Goal: Task Accomplishment & Management: Manage account settings

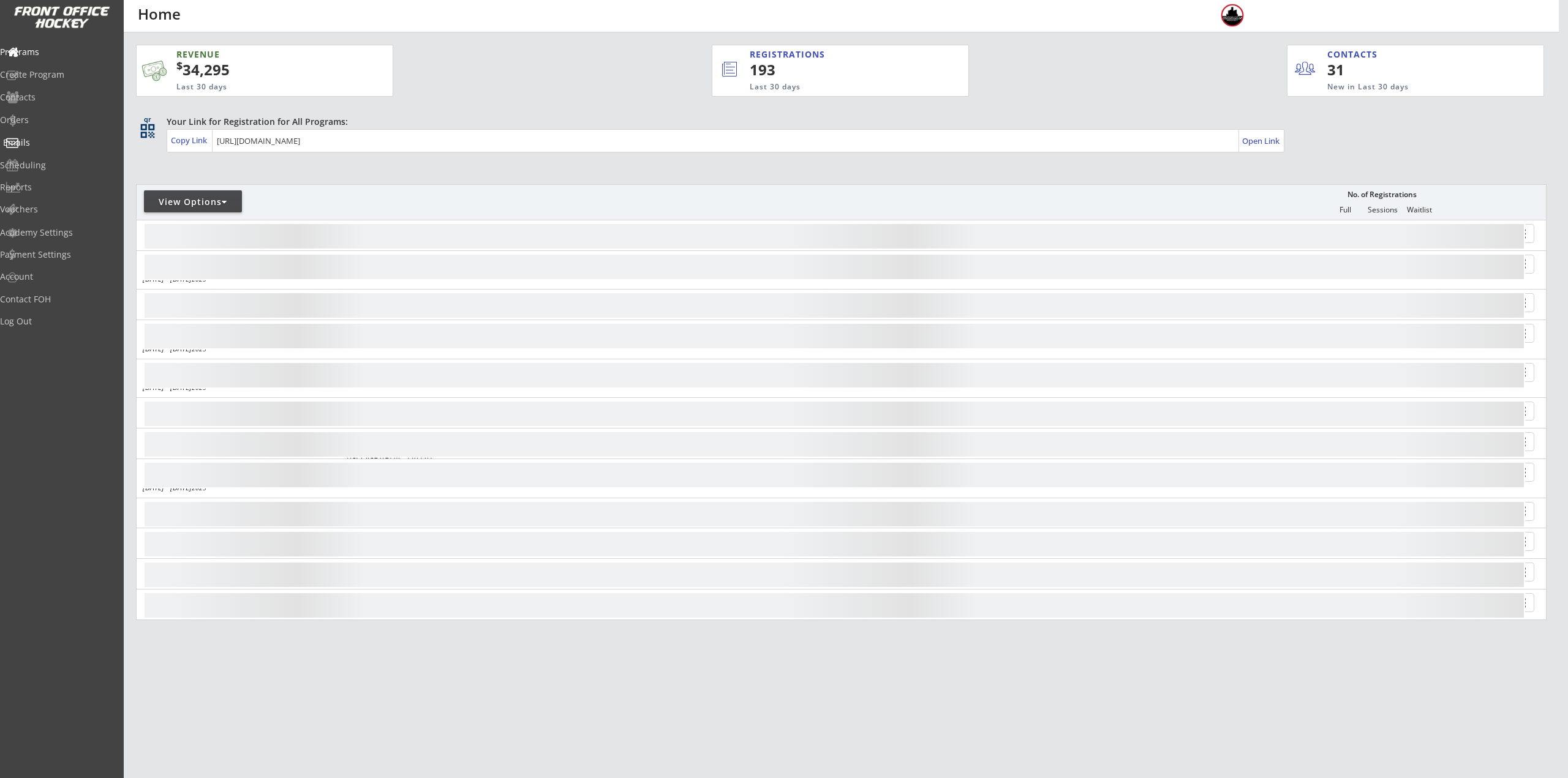
click at [45, 143] on div "Emails" at bounding box center [57, 143] width 110 height 8
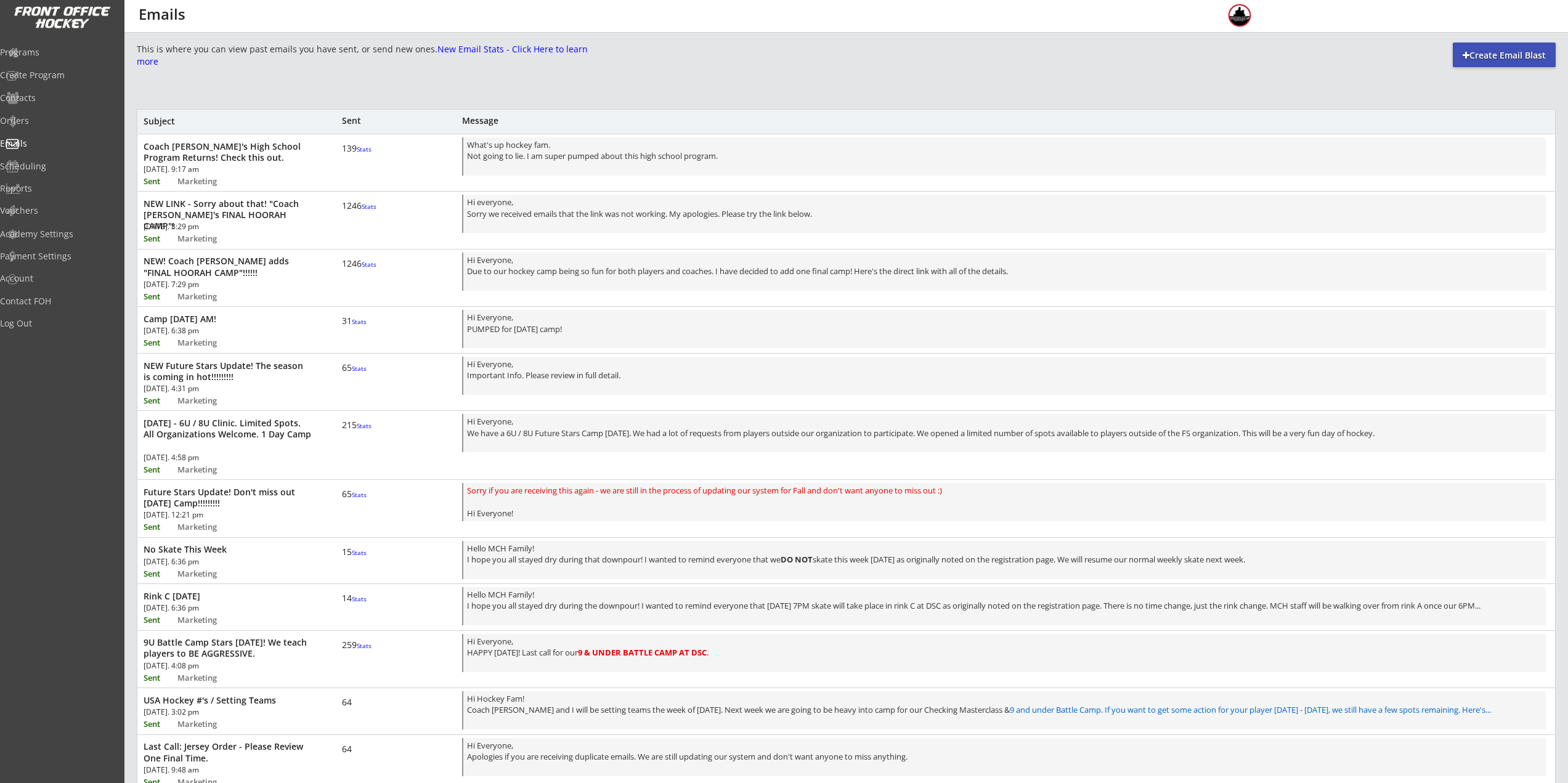
click at [240, 159] on div "Coach [PERSON_NAME]'s High School Program Returns! Check this out." at bounding box center [227, 153] width 168 height 22
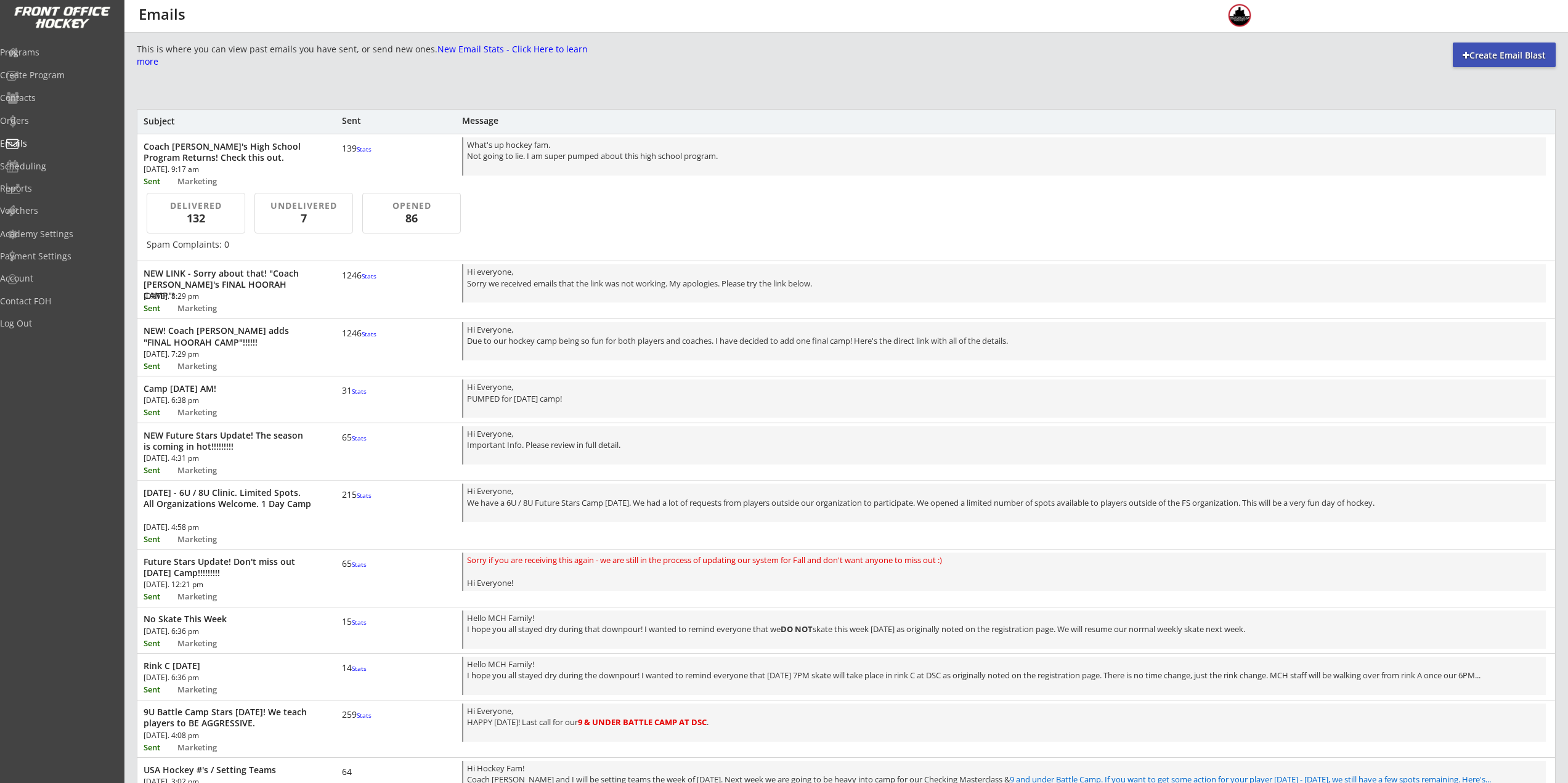
click at [240, 159] on div "Coach [PERSON_NAME]'s High School Program Returns! Check this out." at bounding box center [227, 153] width 168 height 22
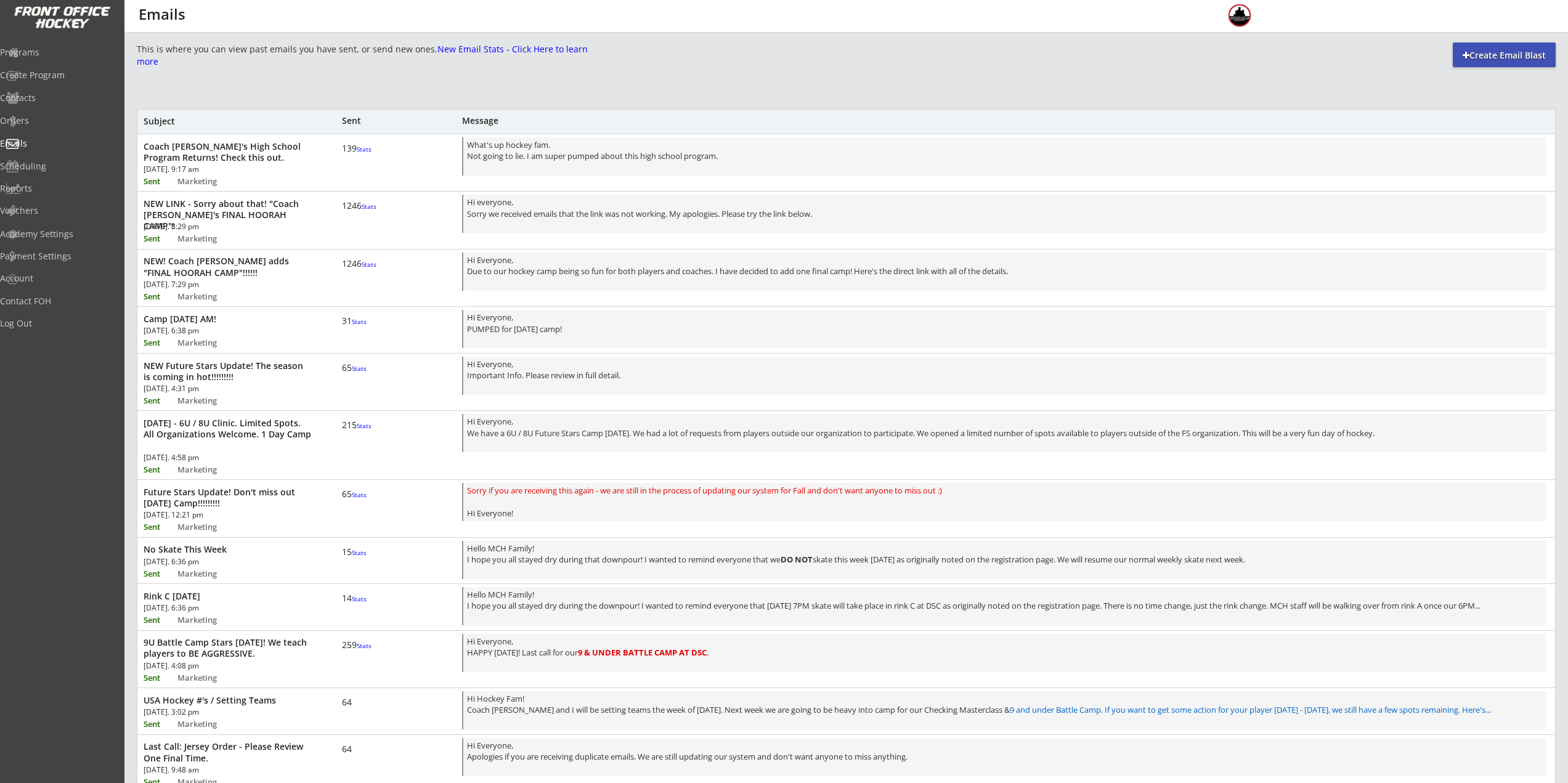
click at [230, 58] on font "New Email Stats - Click Here to learn more" at bounding box center [363, 55] width 453 height 24
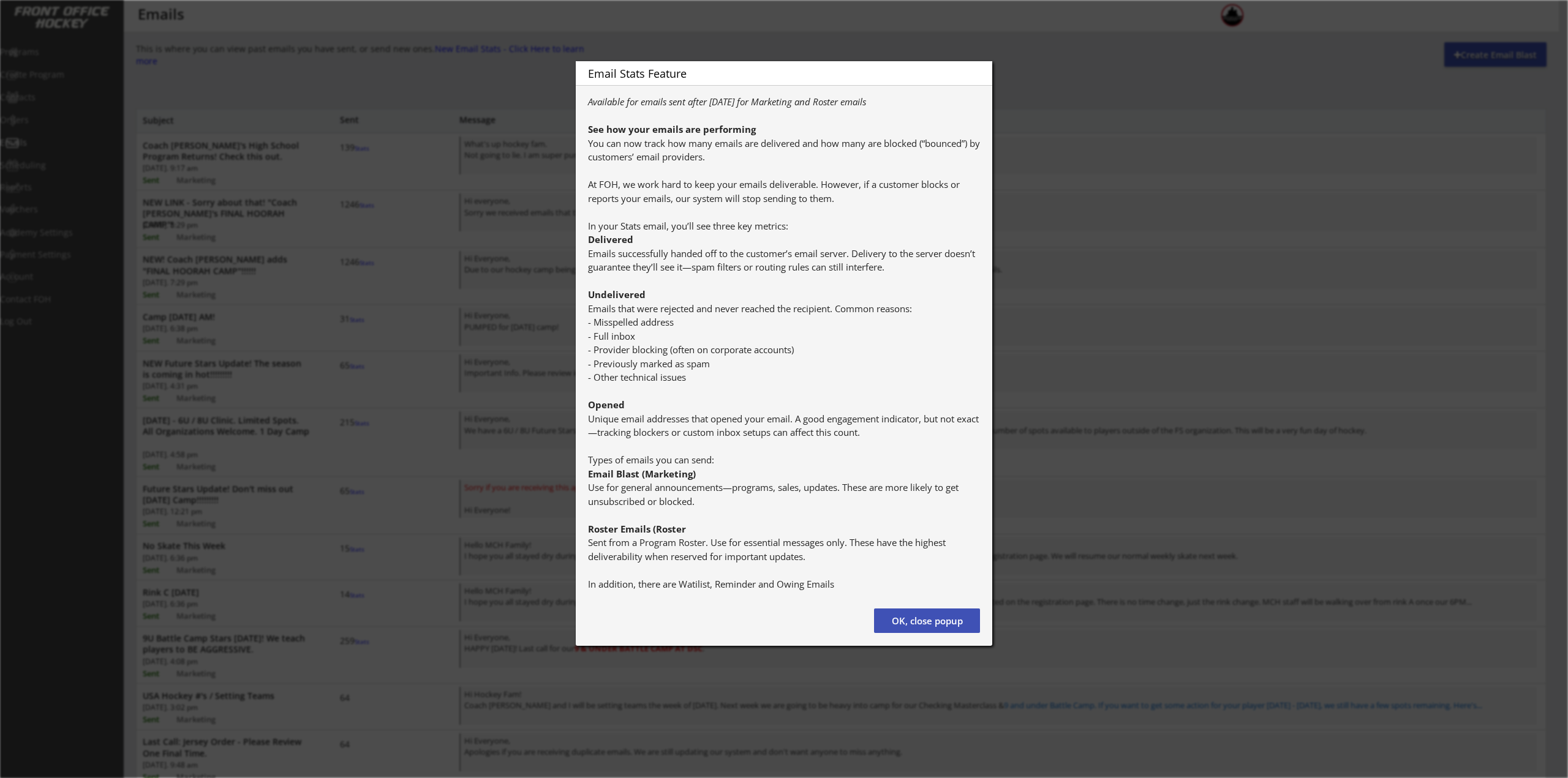
click at [537, 63] on div at bounding box center [784, 389] width 1568 height 778
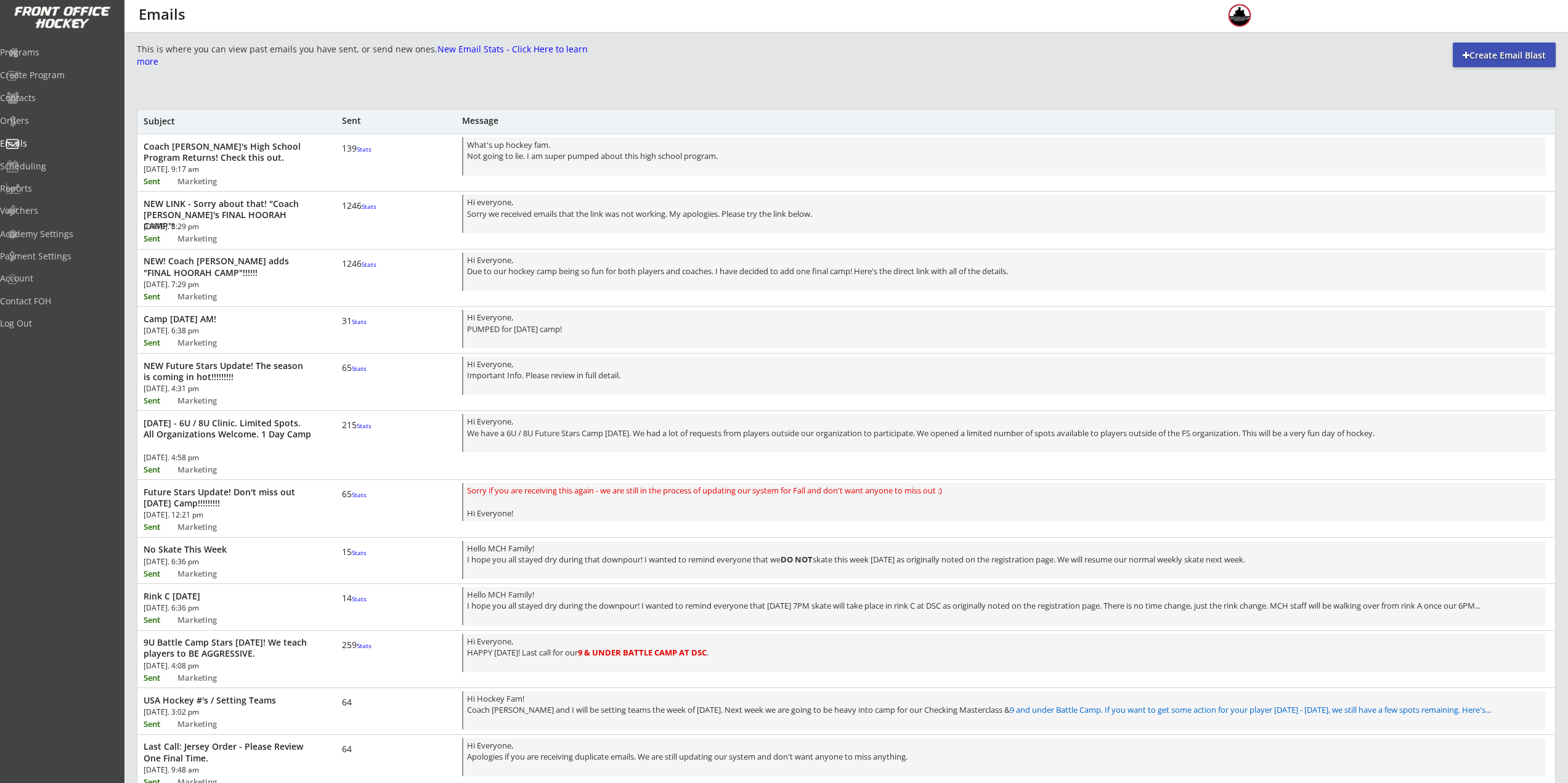
click at [192, 60] on font "New Email Stats - Click Here to learn more" at bounding box center [363, 55] width 453 height 24
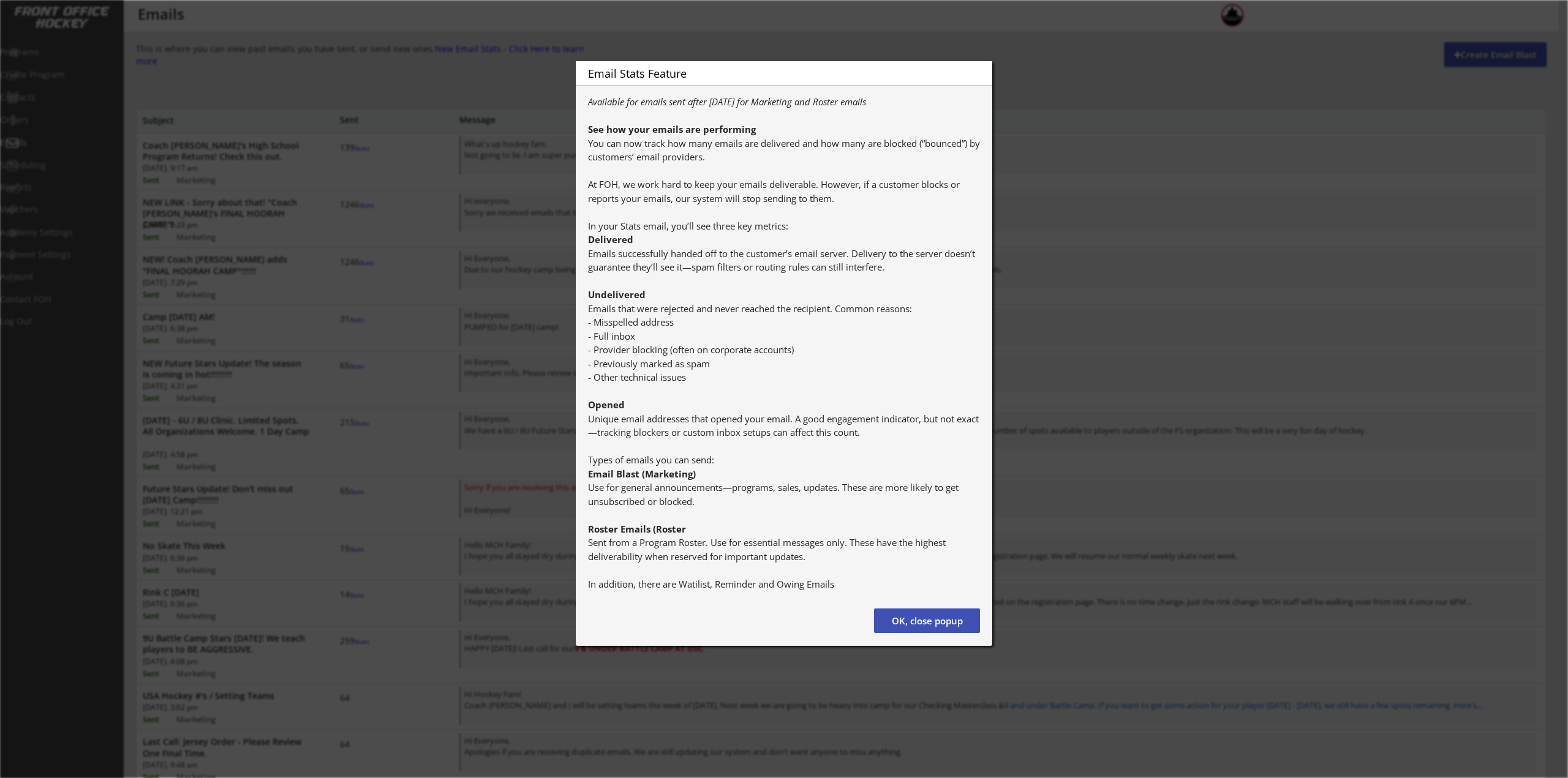
click at [291, 77] on div at bounding box center [784, 389] width 1568 height 778
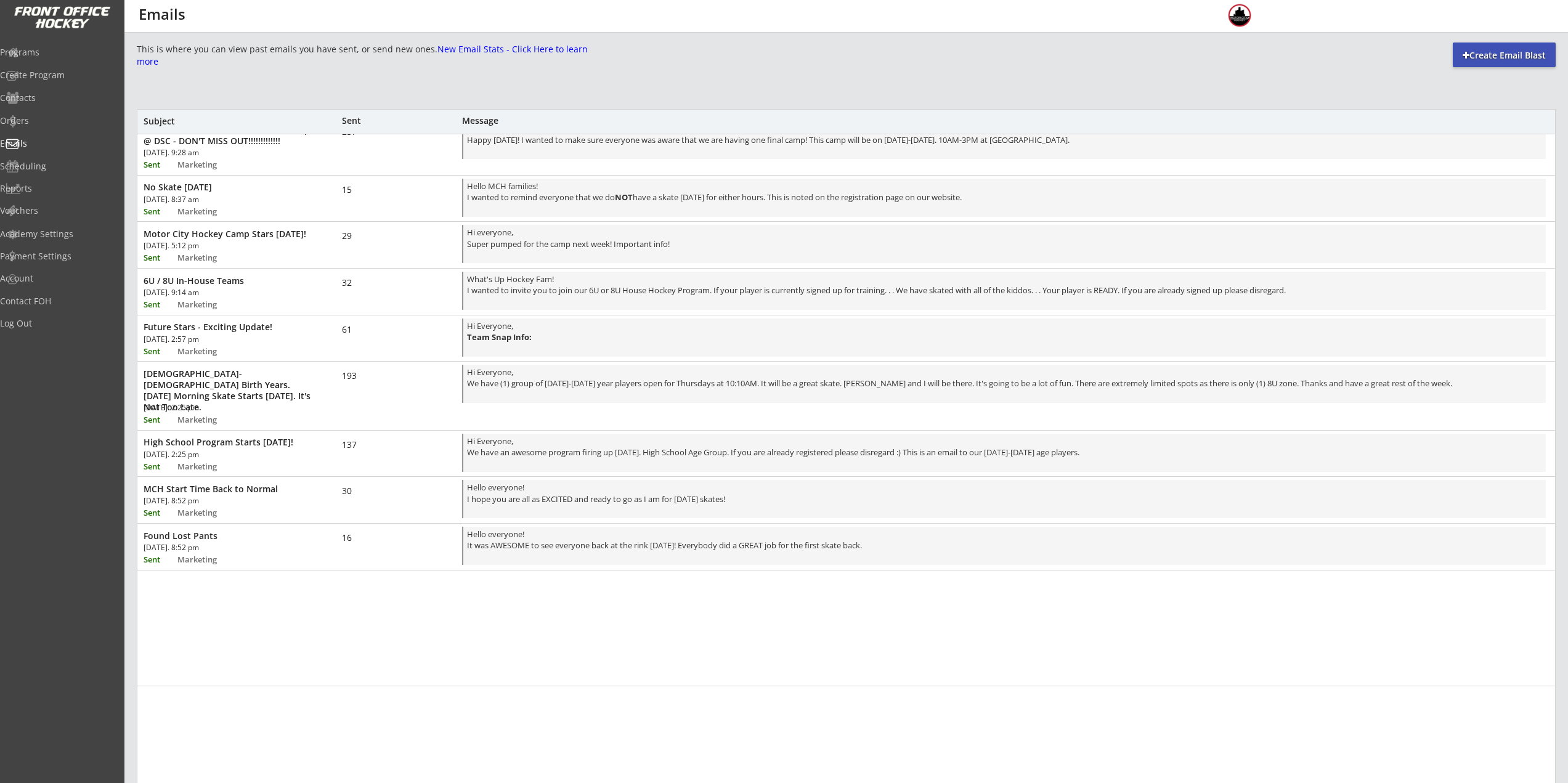
scroll to position [764, 0]
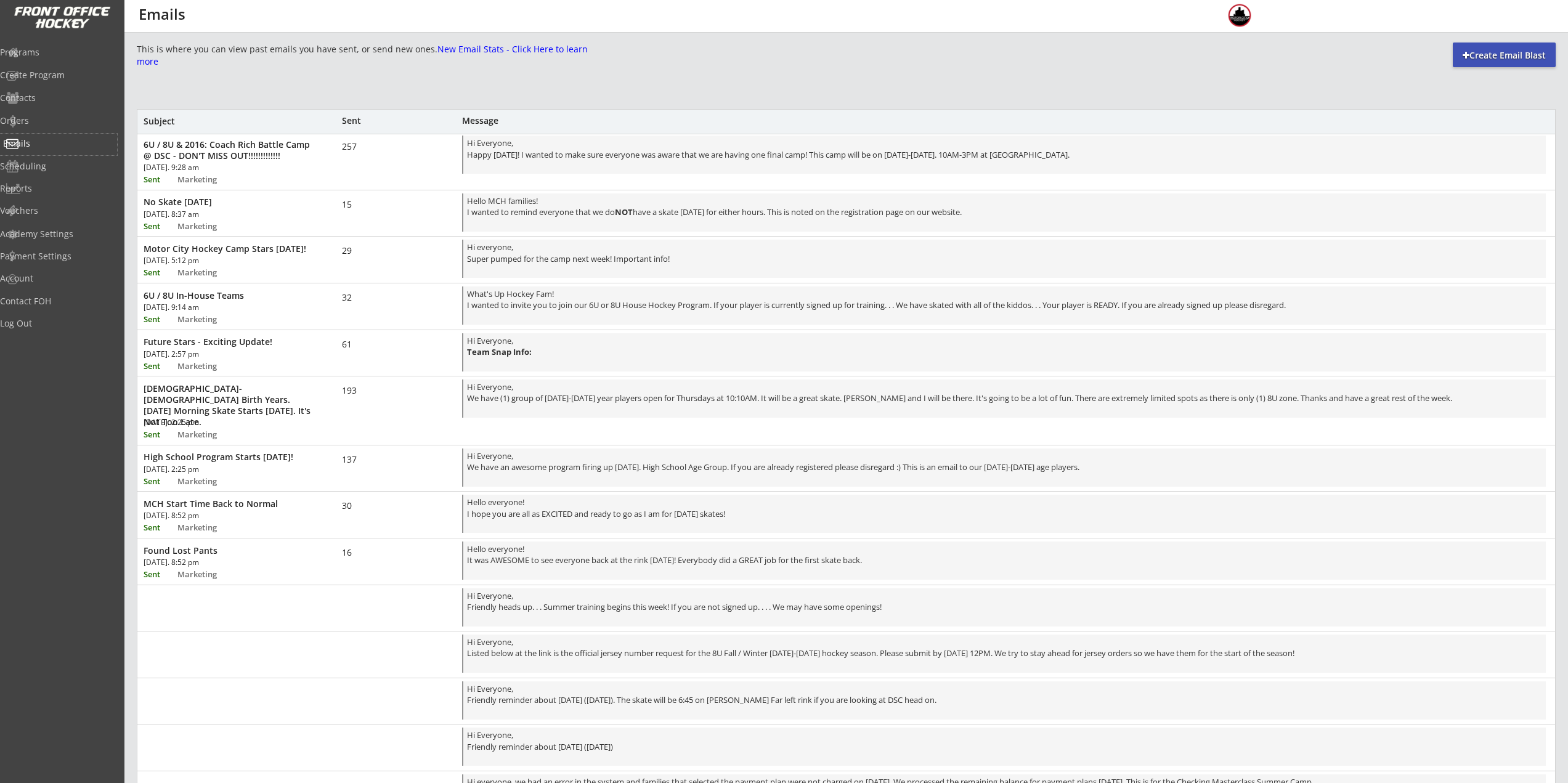
click at [39, 149] on div "Emails" at bounding box center [59, 144] width 117 height 22
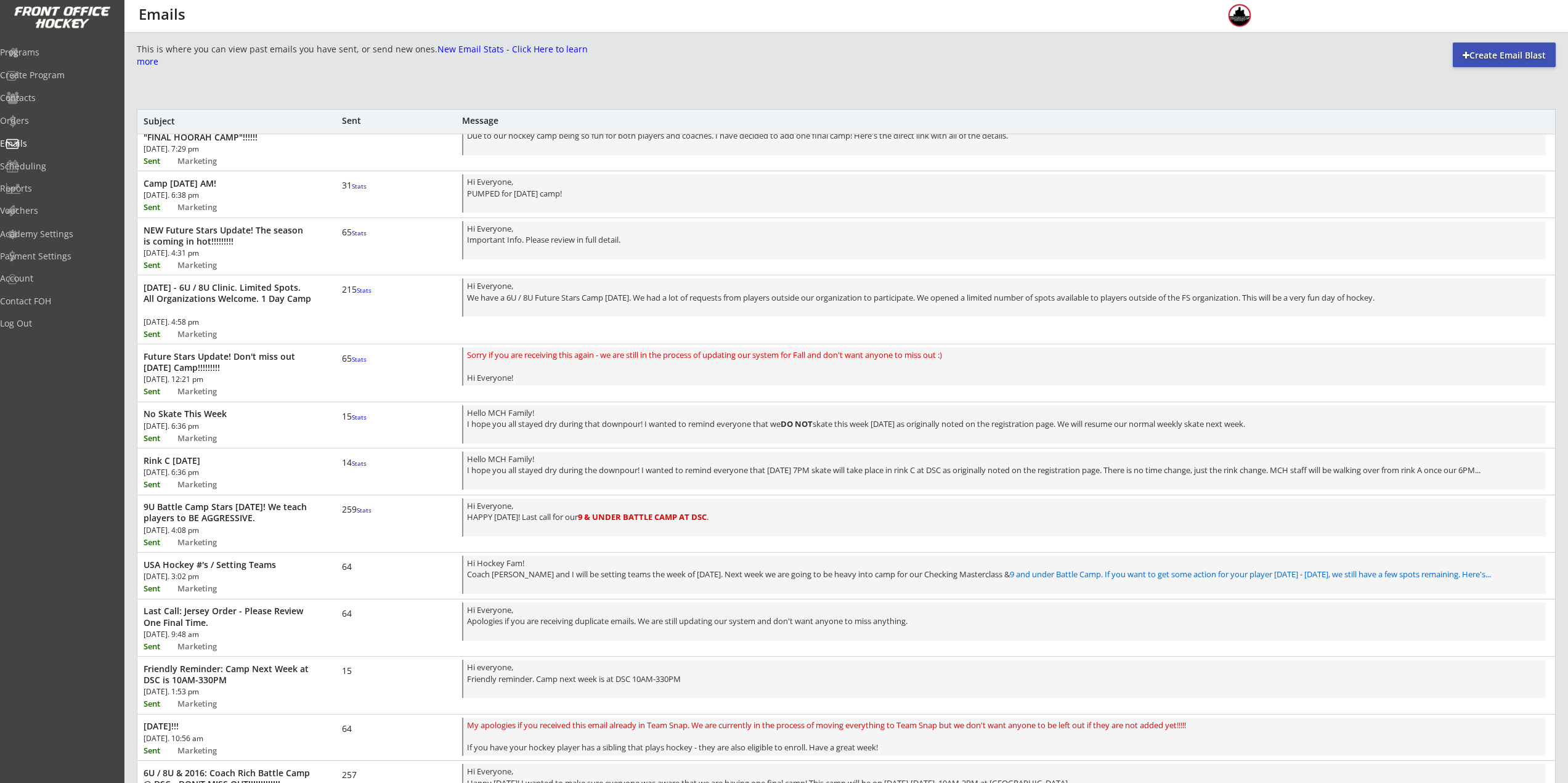
scroll to position [185, 0]
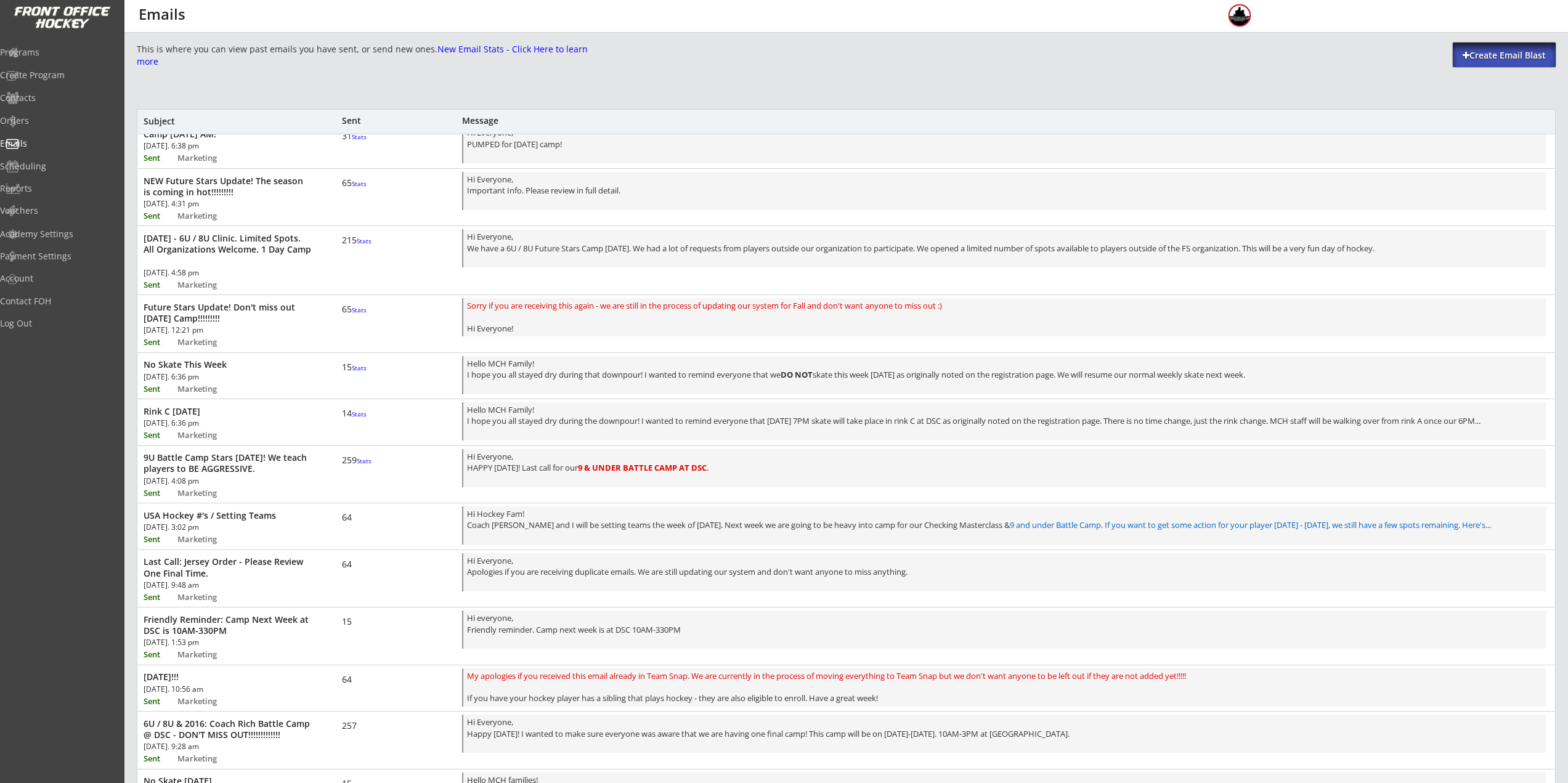
click at [1527, 55] on div "Create Email Blast" at bounding box center [1505, 56] width 103 height 13
select select ""All""
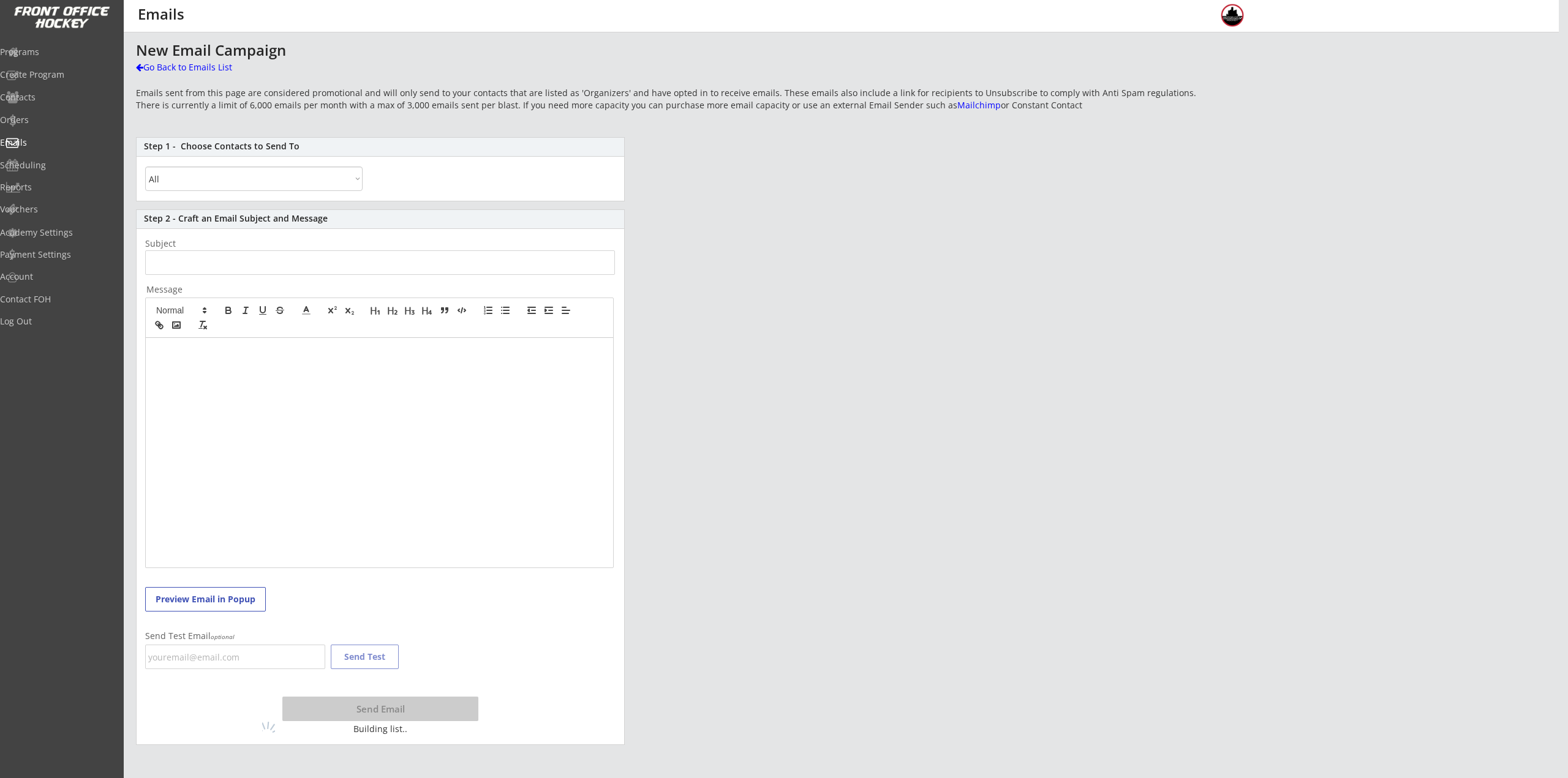
click at [267, 176] on select "All By Specific Programs Within Birth Year Range" at bounding box center [254, 179] width 217 height 24
click at [66, 89] on div "Contacts" at bounding box center [58, 98] width 116 height 21
select select ""Players""
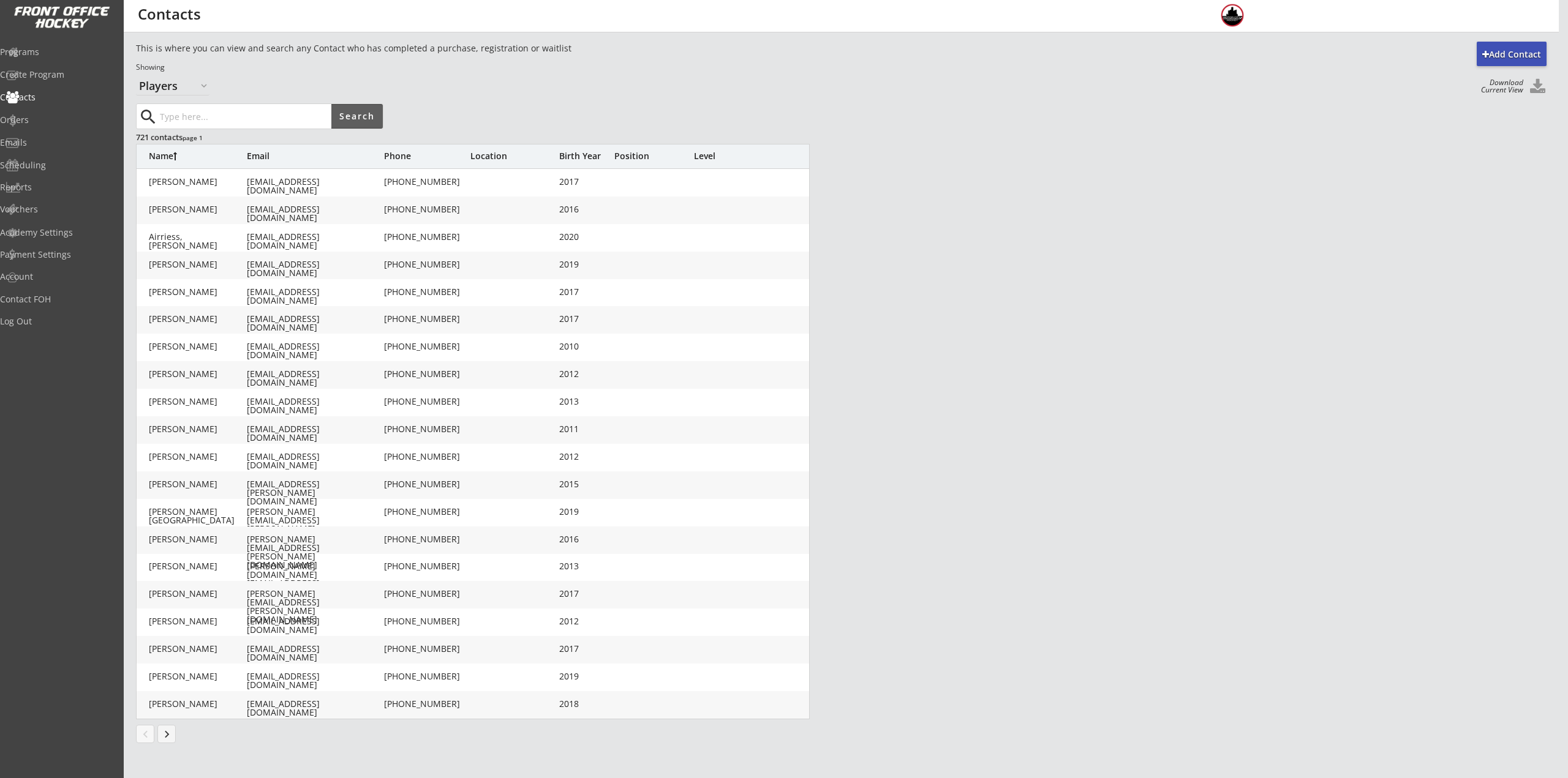
click at [240, 116] on input "input" at bounding box center [244, 116] width 174 height 24
type input "Olsman"
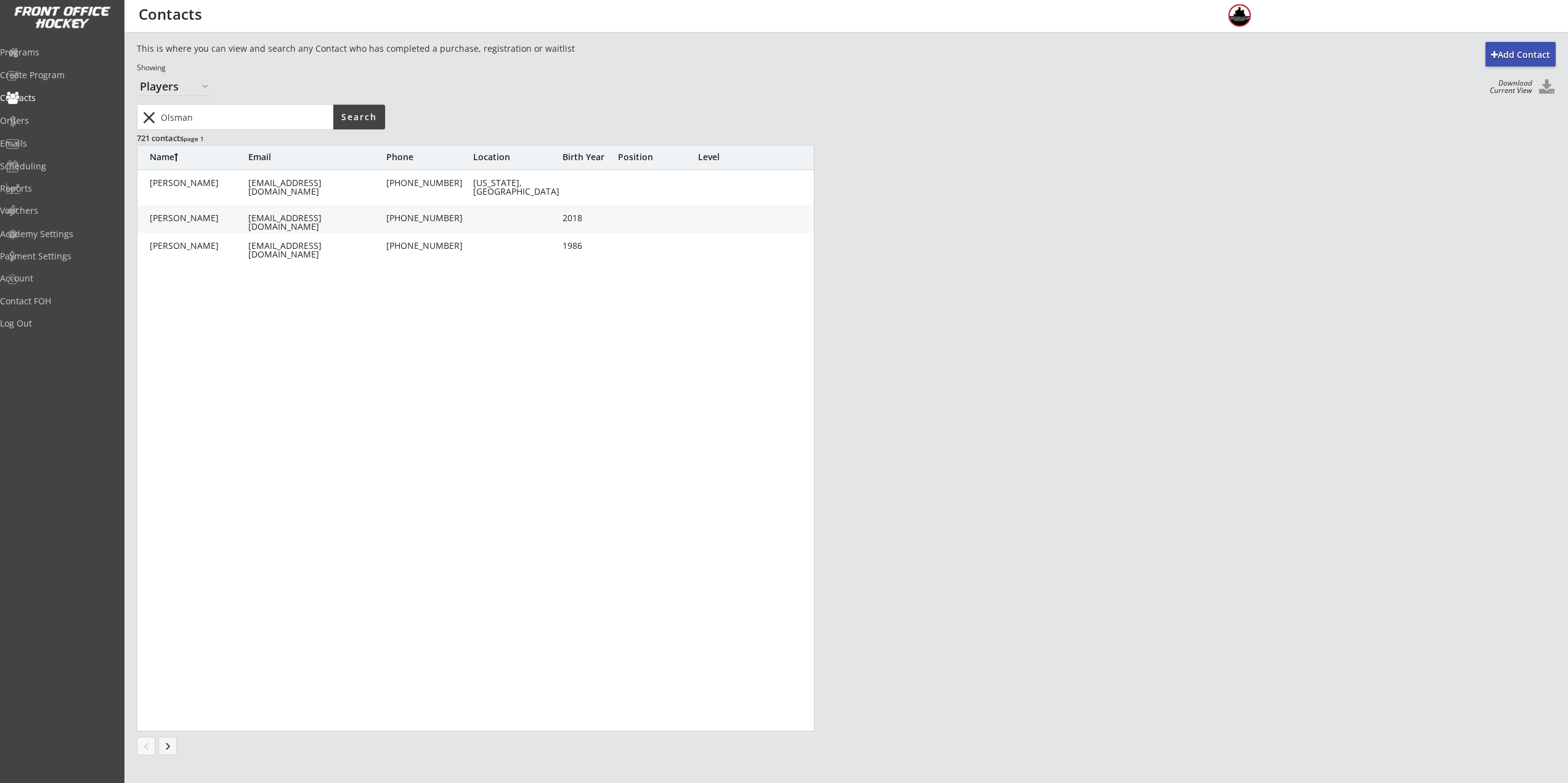
click at [363, 217] on div "[EMAIL_ADDRESS][DOMAIN_NAME]" at bounding box center [316, 222] width 136 height 17
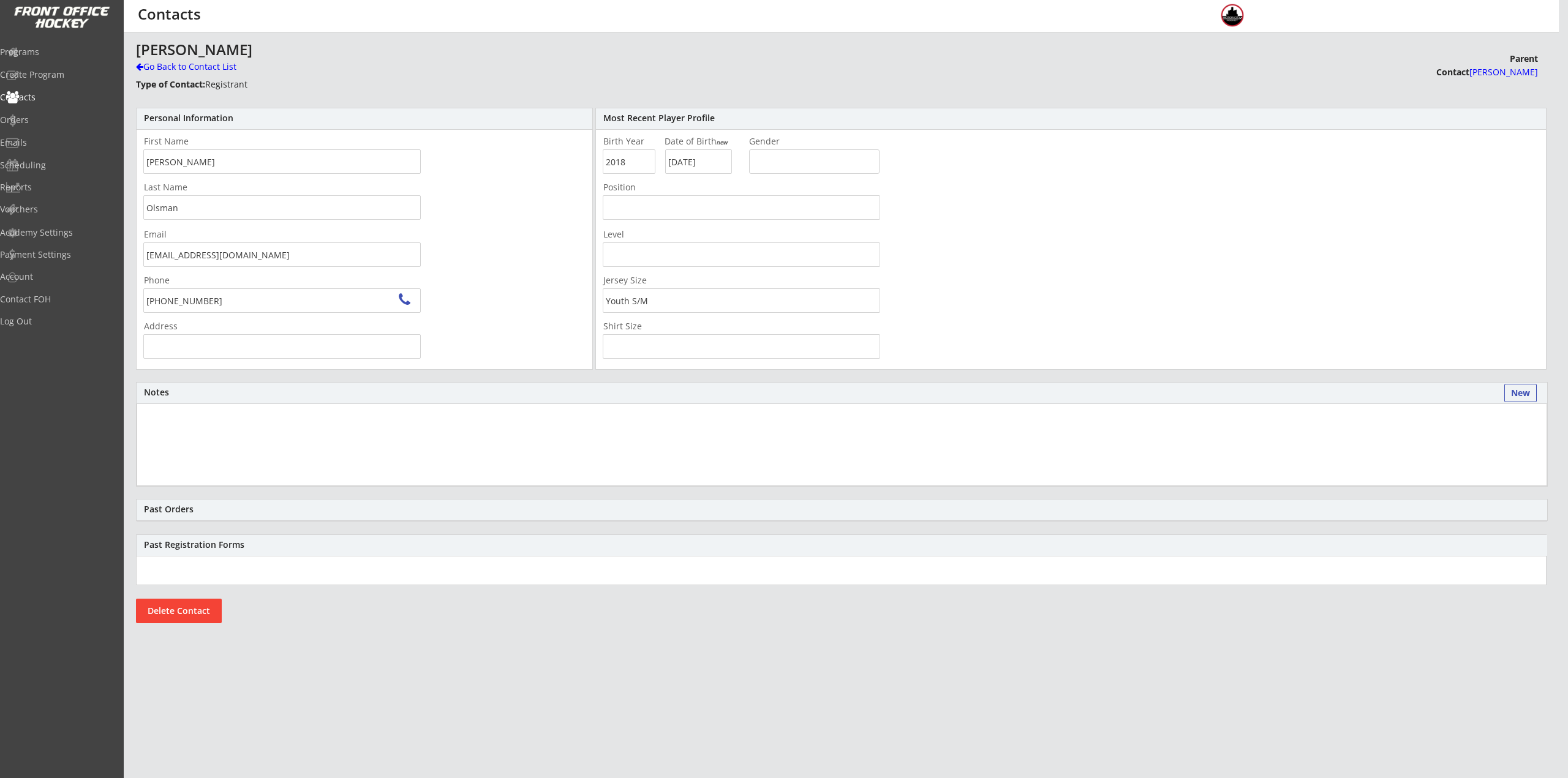
type input "[STREET_ADDRESS]"
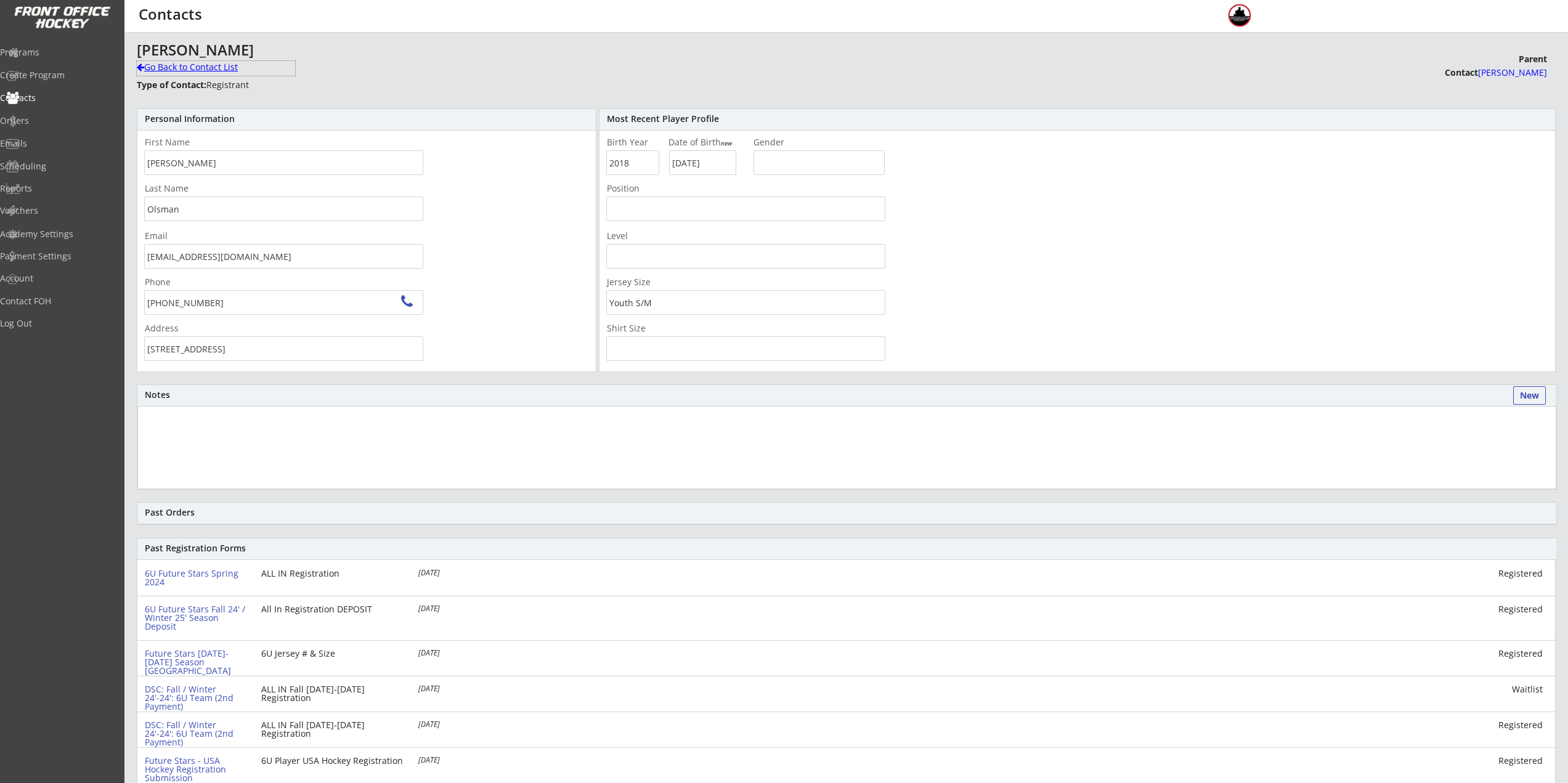
click at [192, 72] on div "Go Back to Contact List" at bounding box center [215, 68] width 158 height 13
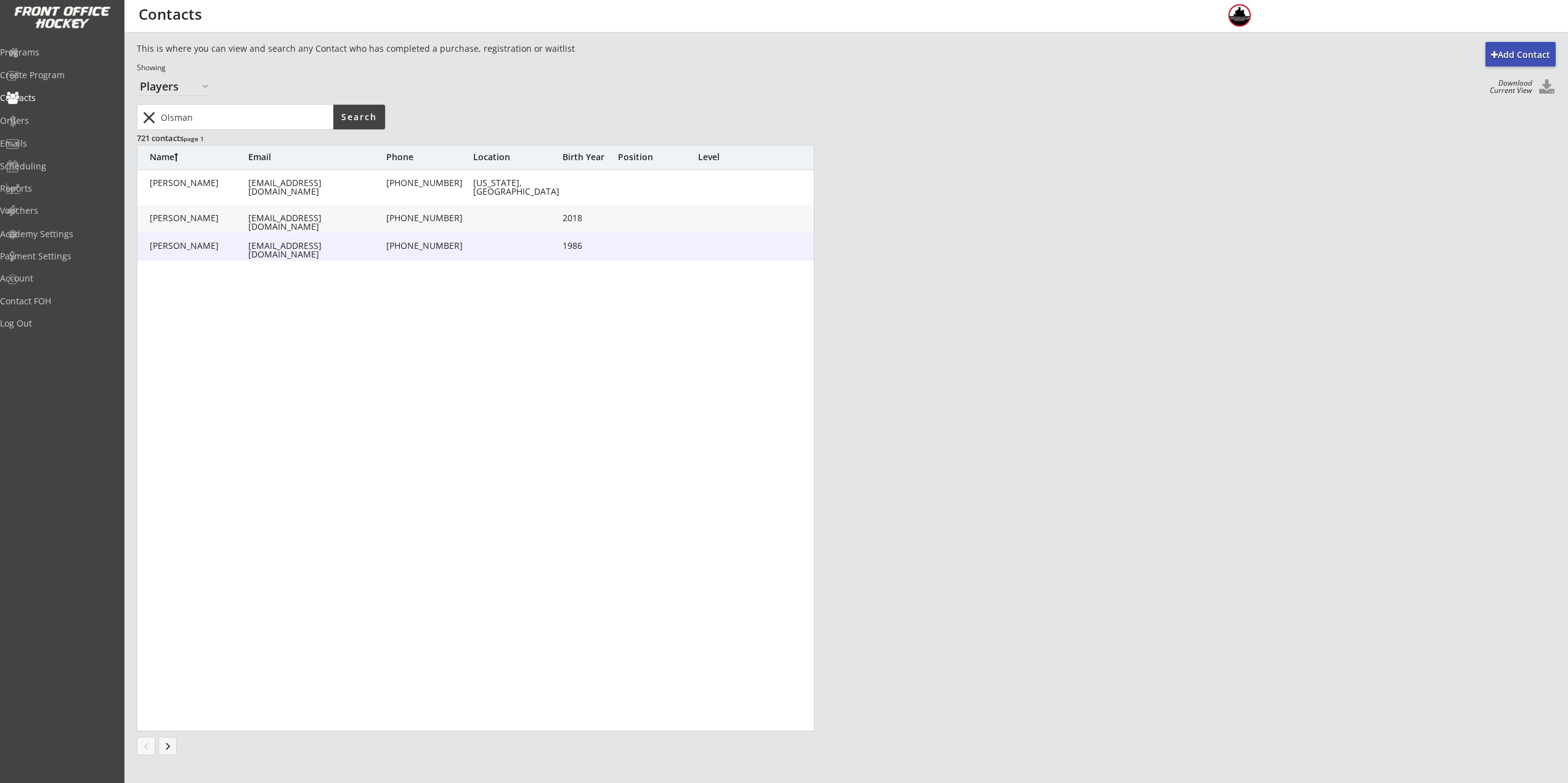
click at [242, 246] on div "[PERSON_NAME]" at bounding box center [199, 246] width 99 height 8
type input "[PERSON_NAME]"
type input "Olsman"
type input "[EMAIL_ADDRESS][DOMAIN_NAME]"
type input "[PHONE_NUMBER]"
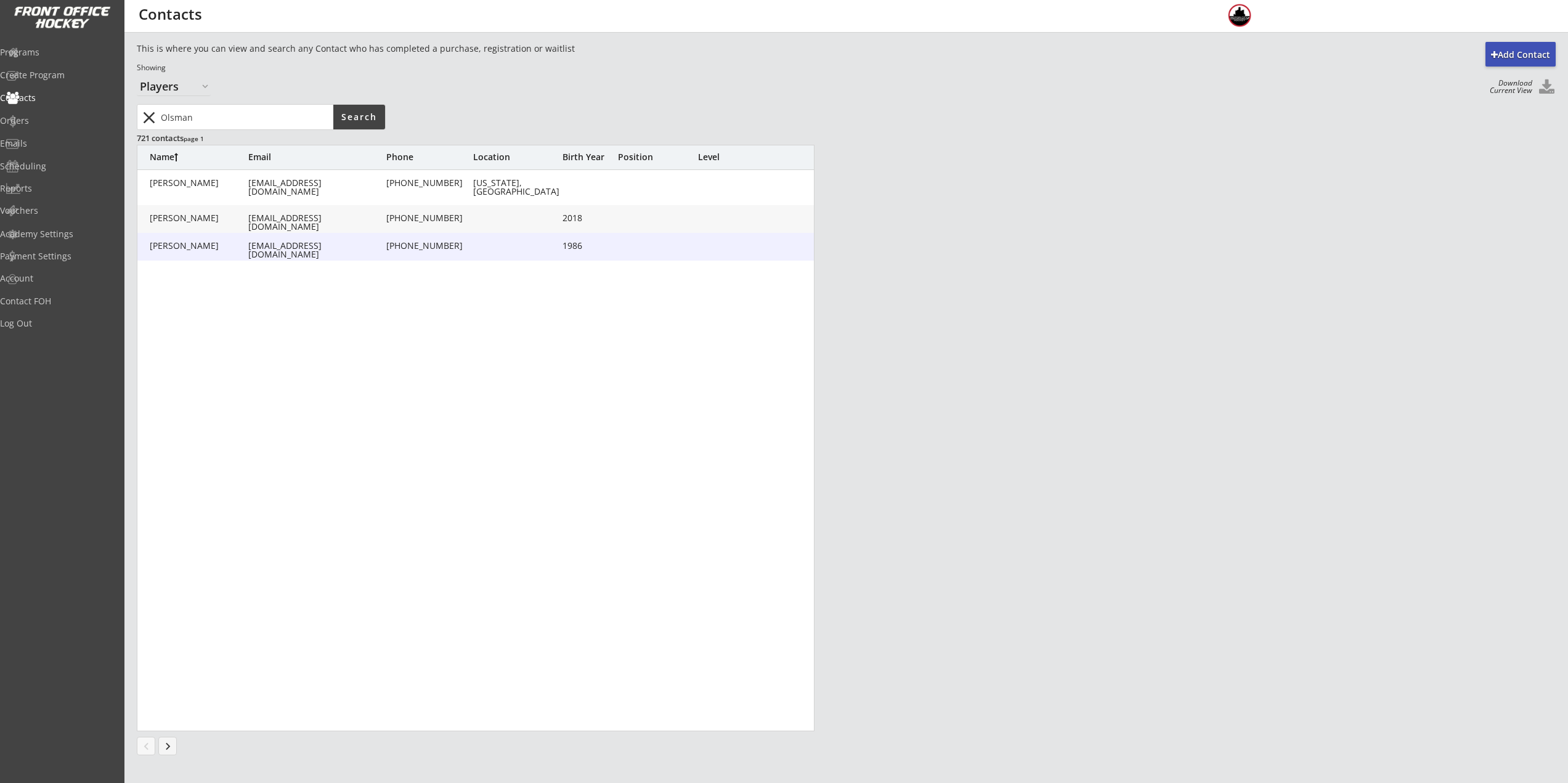
type input "[STREET_ADDRESS]"
type input "1986"
type input "[DATE]"
type input "Adult L"
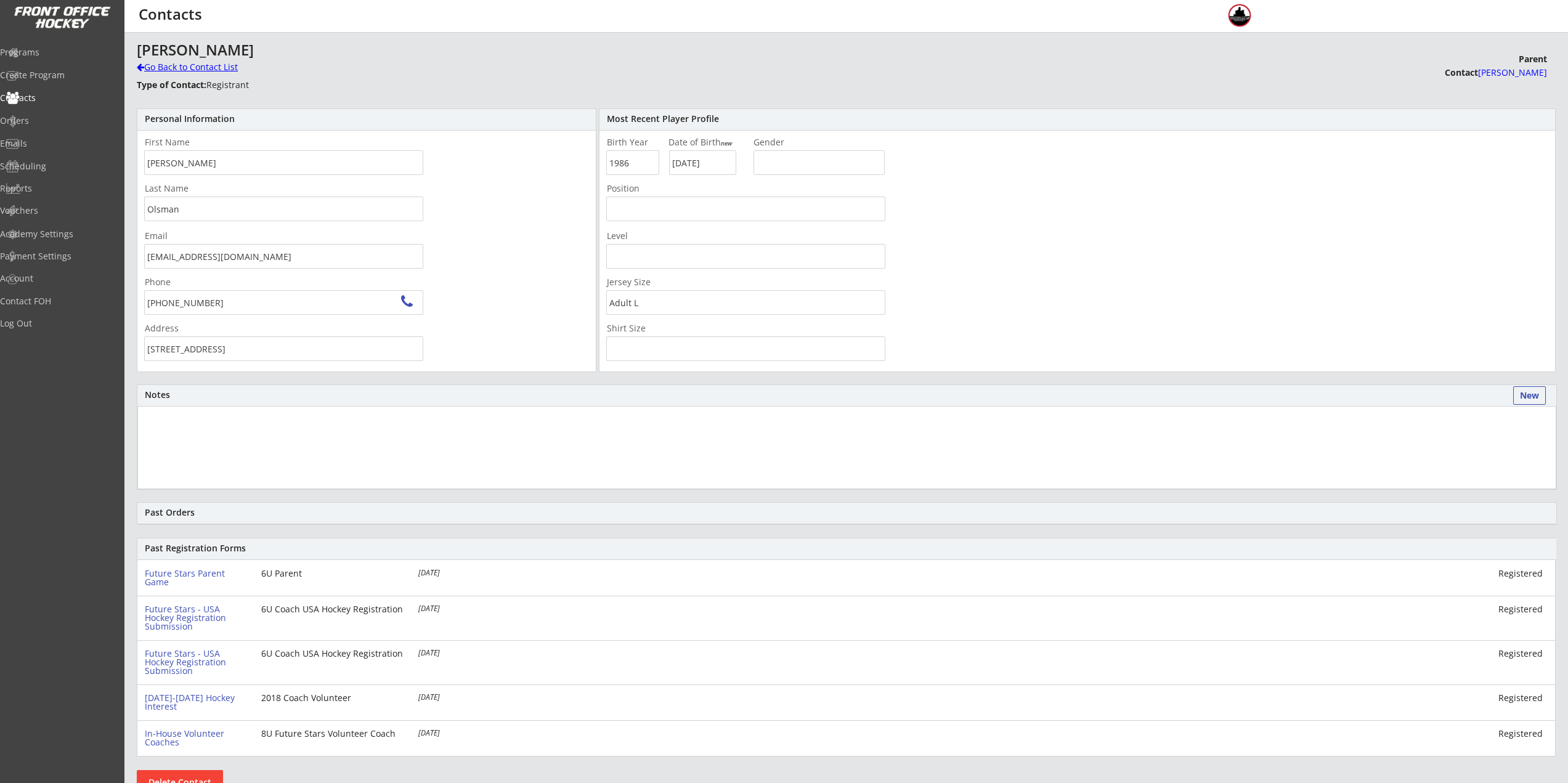
click at [186, 66] on div "Go Back to Contact List" at bounding box center [215, 68] width 158 height 13
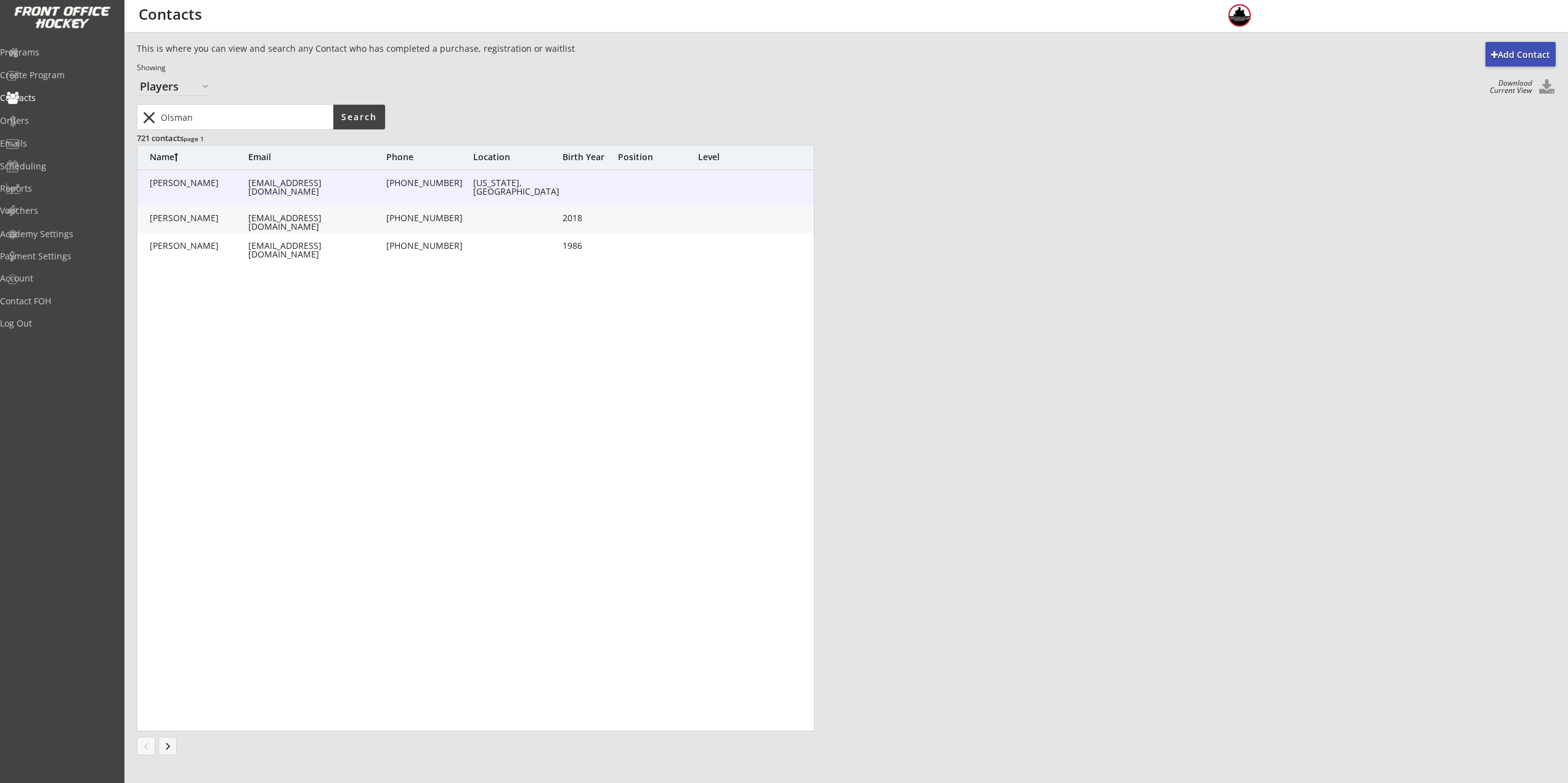
click at [210, 183] on div "[PERSON_NAME]" at bounding box center [199, 183] width 99 height 8
type input "[PERSON_NAME]"
type input "Olsman"
type input "[EMAIL_ADDRESS][DOMAIN_NAME]"
type input "[PHONE_NUMBER]"
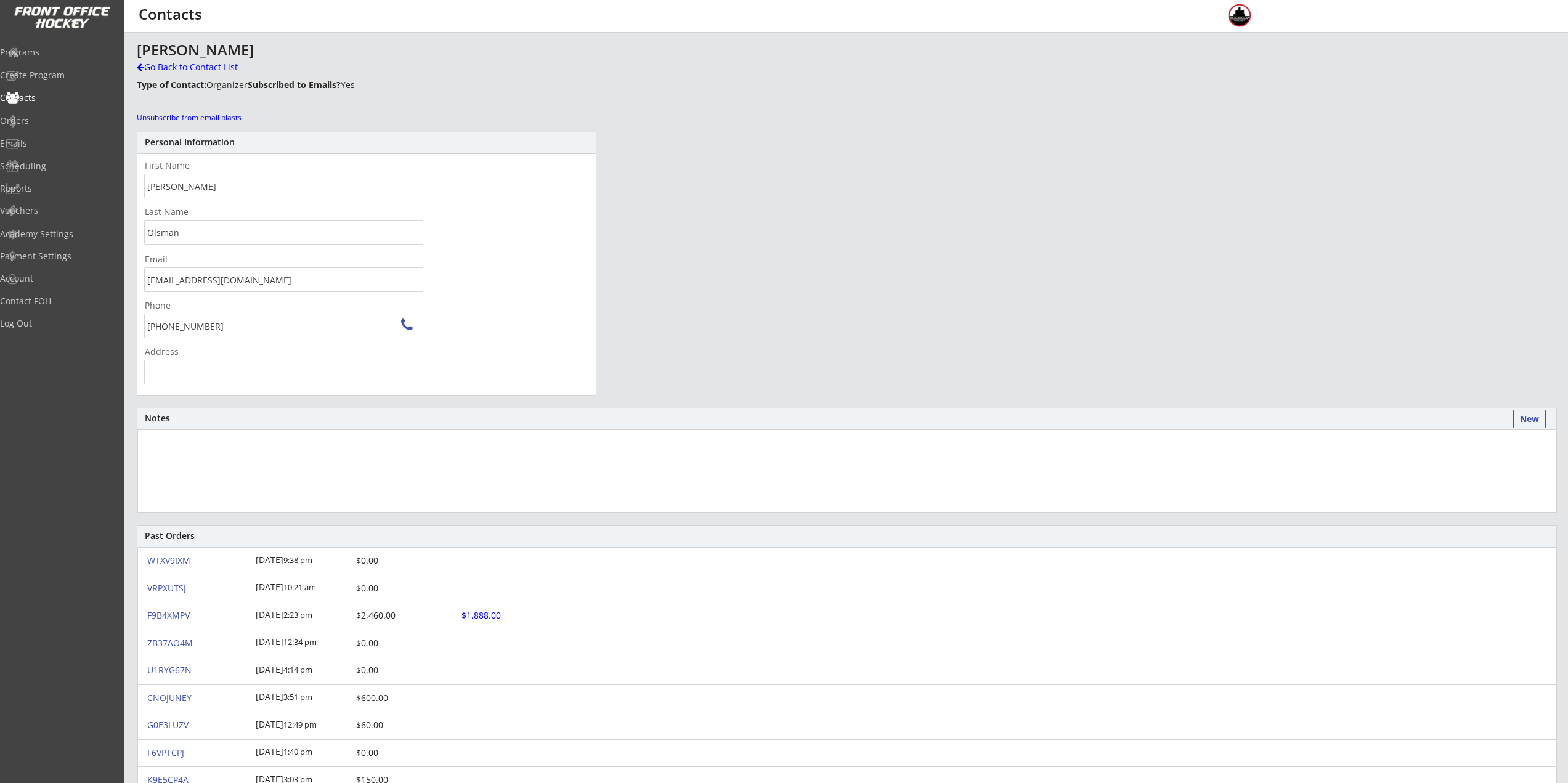
click at [173, 67] on div "Go Back to Contact List" at bounding box center [215, 68] width 158 height 13
